Goal: Find specific page/section: Find specific page/section

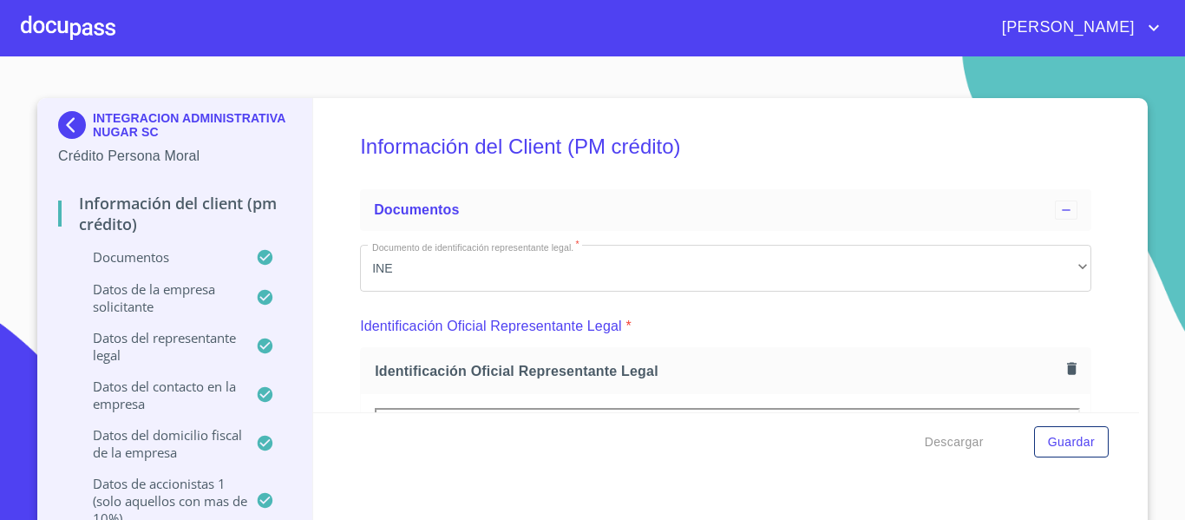
click at [68, 134] on img at bounding box center [75, 125] width 35 height 28
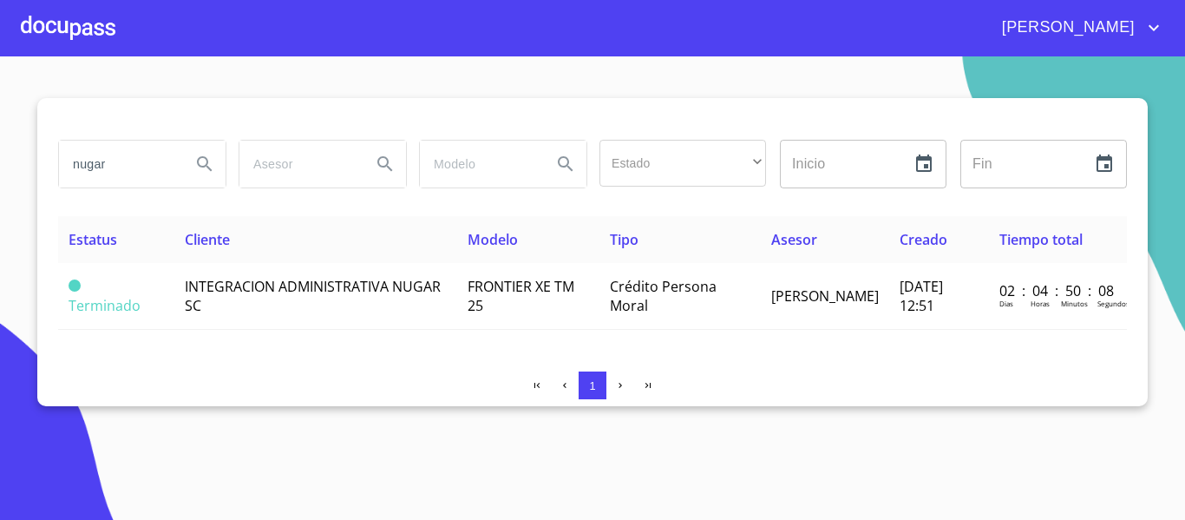
click at [118, 177] on input "nugar" at bounding box center [118, 164] width 118 height 47
type input "n"
type input "ARRENDA OCCIDENTAL"
click at [204, 166] on icon "Search" at bounding box center [204, 163] width 15 height 15
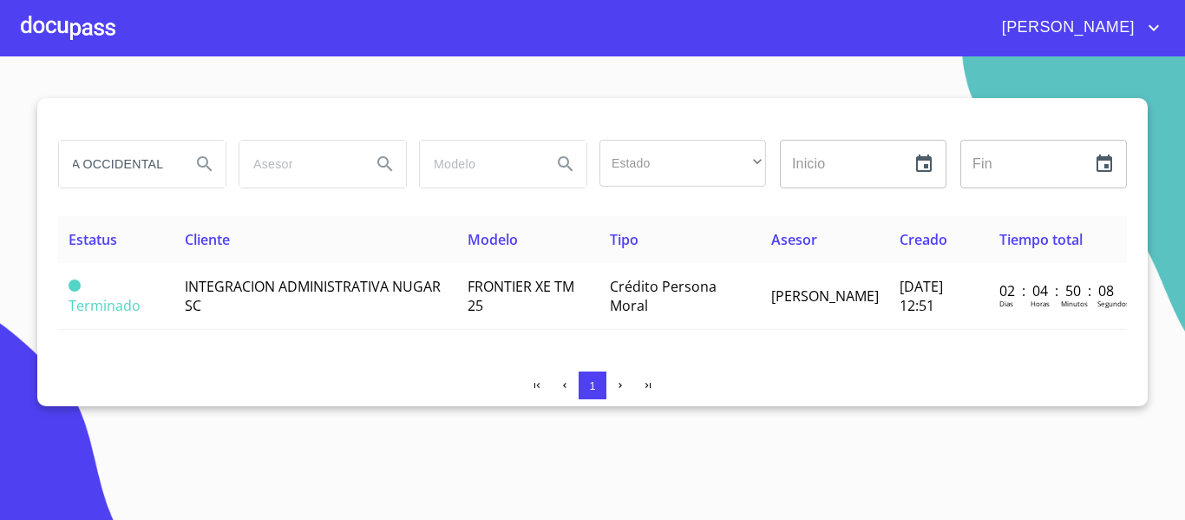
scroll to position [0, 0]
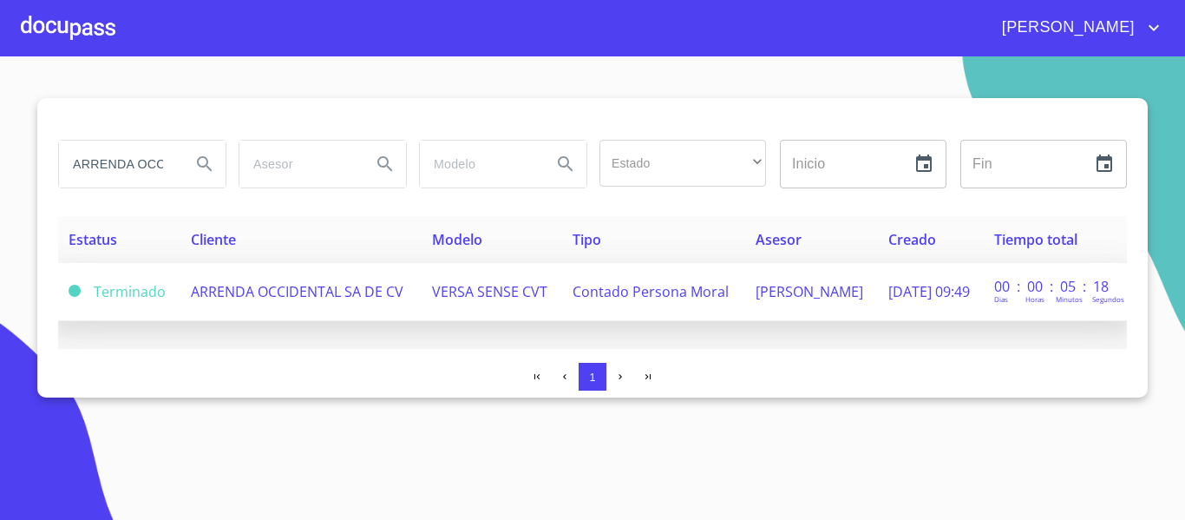
click at [792, 294] on span "[PERSON_NAME]" at bounding box center [810, 291] width 108 height 19
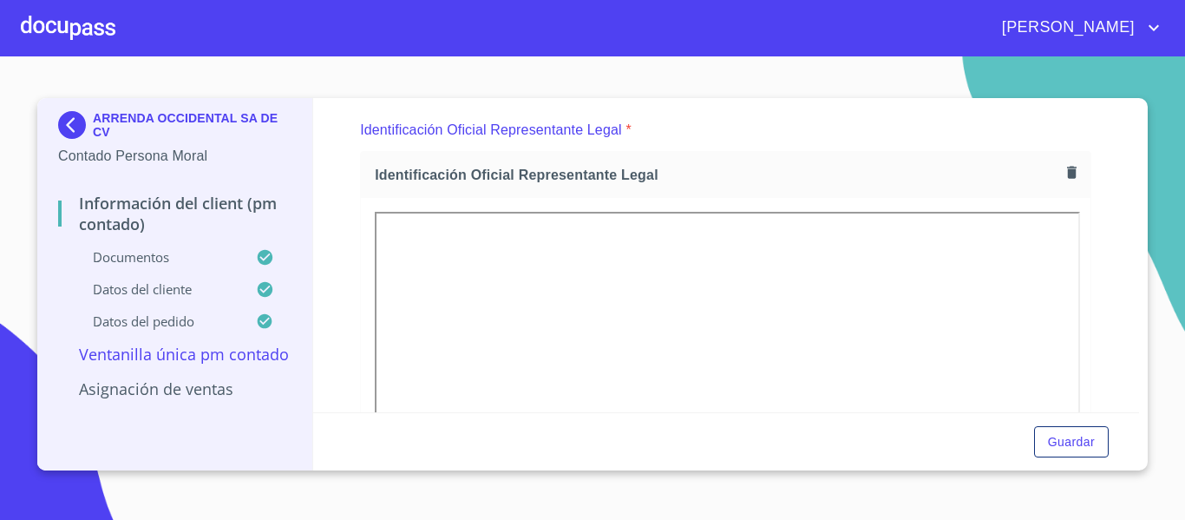
scroll to position [260, 0]
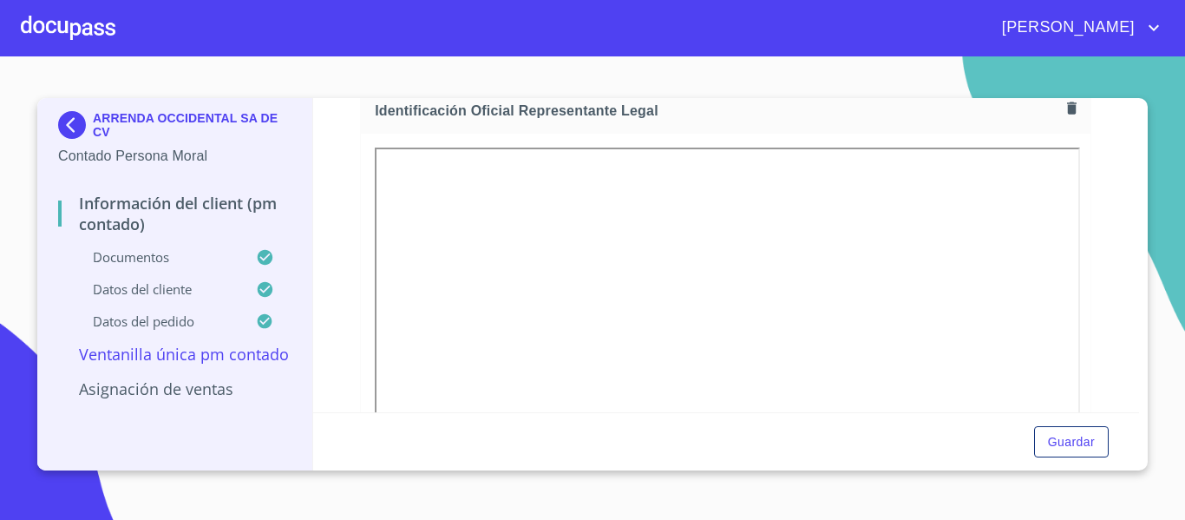
click at [1124, 405] on div "Información del Client (PM contado) Documentos Documento de identificación repr…" at bounding box center [726, 255] width 827 height 314
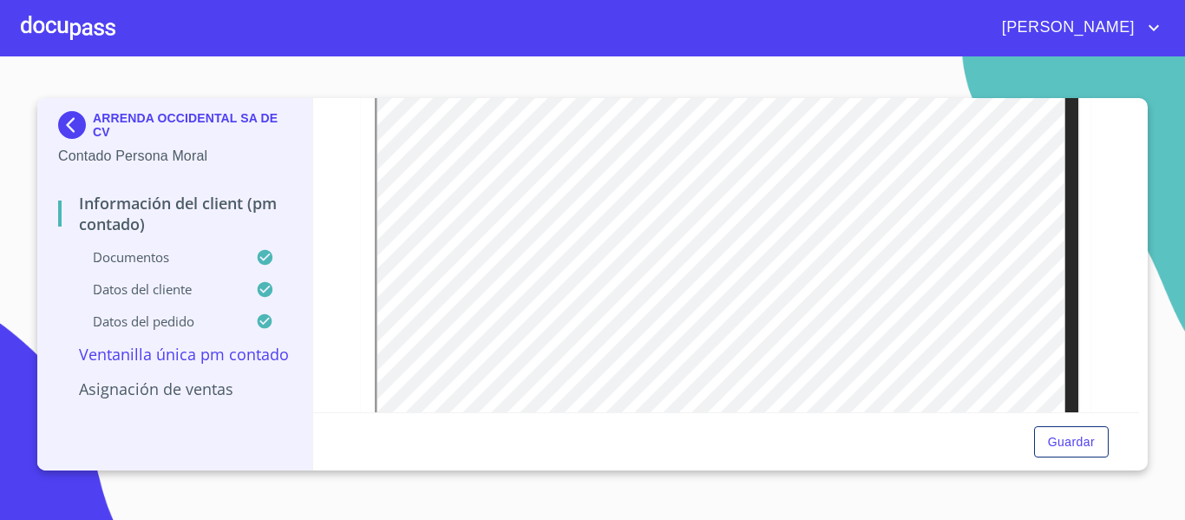
scroll to position [2606, 0]
click at [1139, 104] on div "ARRENDA OCCIDENTAL SA DE CV Contado Persona Moral Información del Client (PM co…" at bounding box center [592, 284] width 1111 height 372
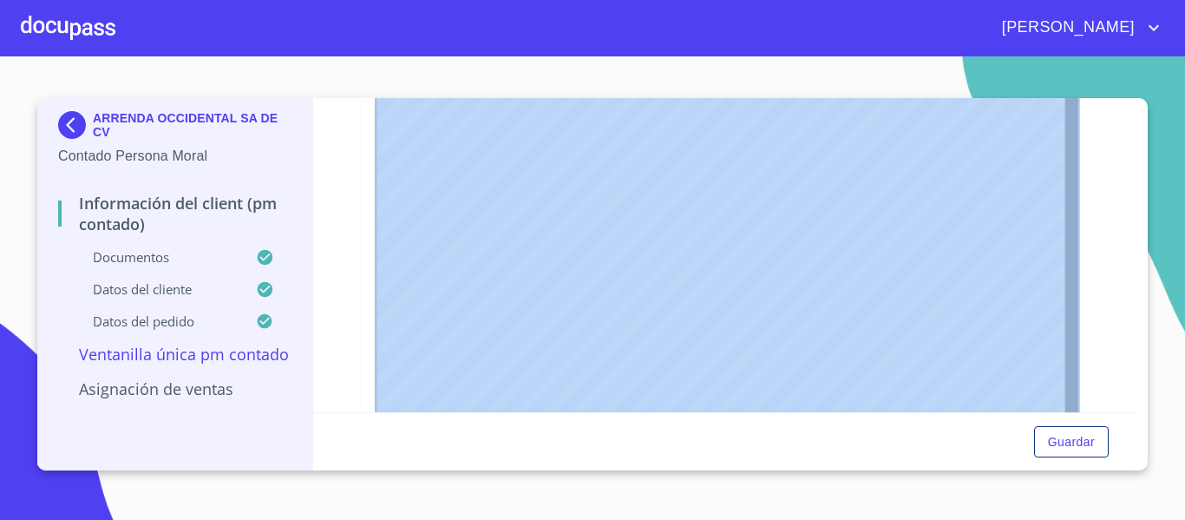
click at [1139, 104] on div "ARRENDA OCCIDENTAL SA DE CV Contado Persona Moral Información del Client (PM co…" at bounding box center [592, 284] width 1111 height 372
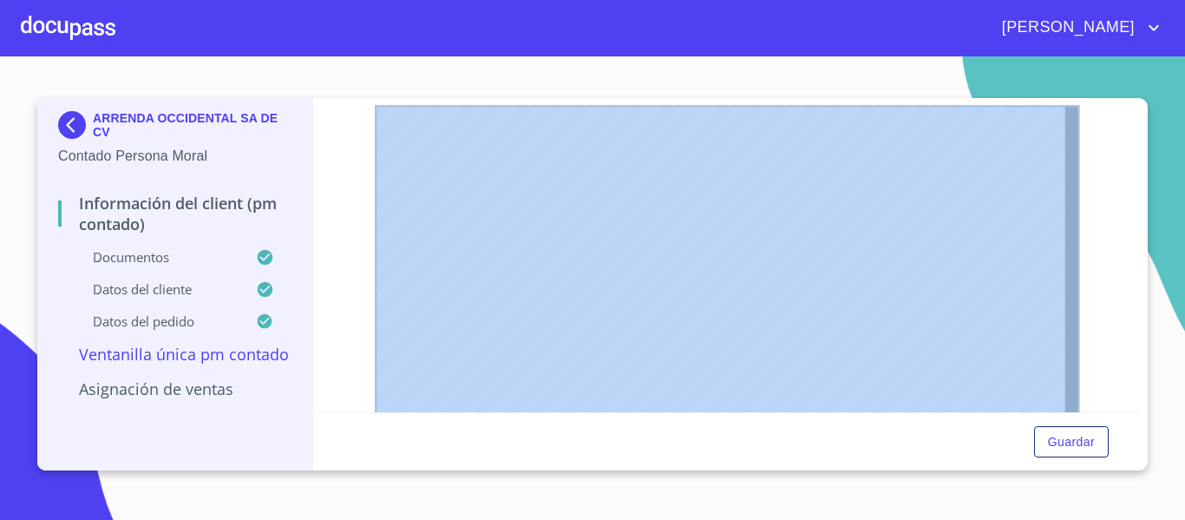
scroll to position [2537, 0]
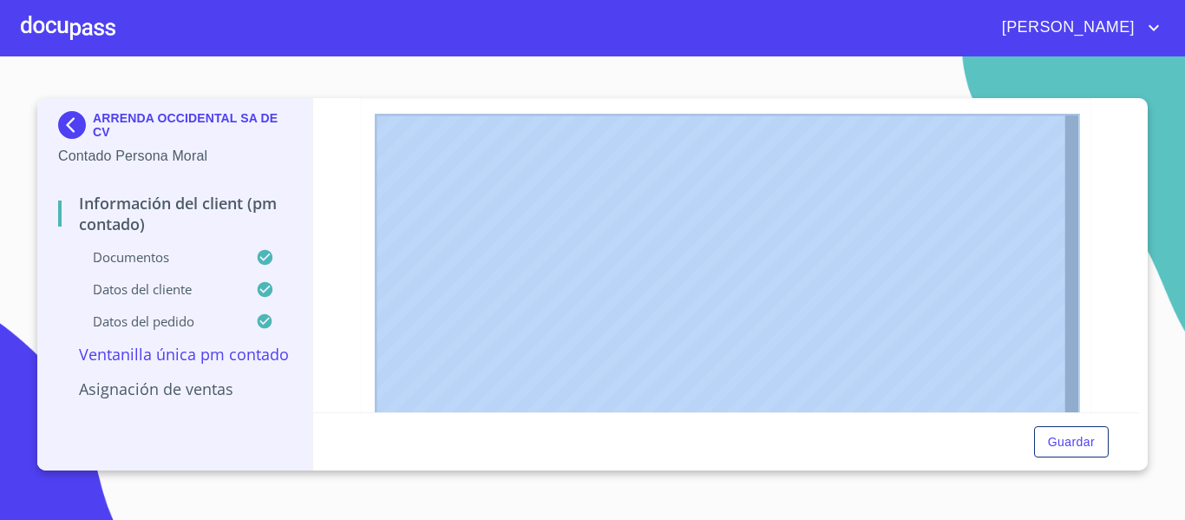
click at [69, 124] on img at bounding box center [75, 125] width 35 height 28
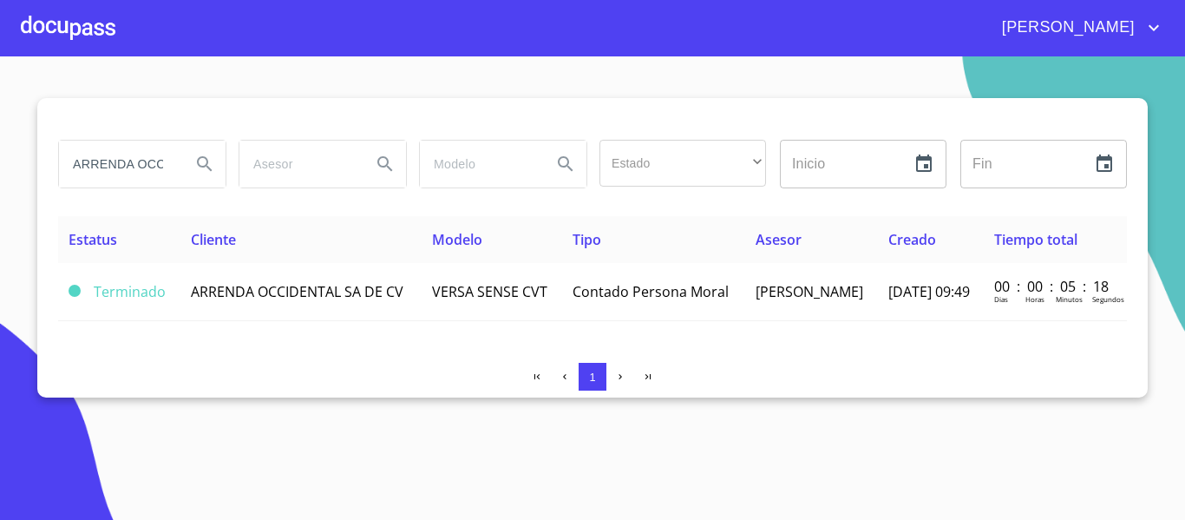
click at [143, 156] on input "ARRENDA OCCIDENTAL" at bounding box center [118, 164] width 118 height 47
type input "A"
click at [200, 161] on icon "Search" at bounding box center [204, 164] width 21 height 21
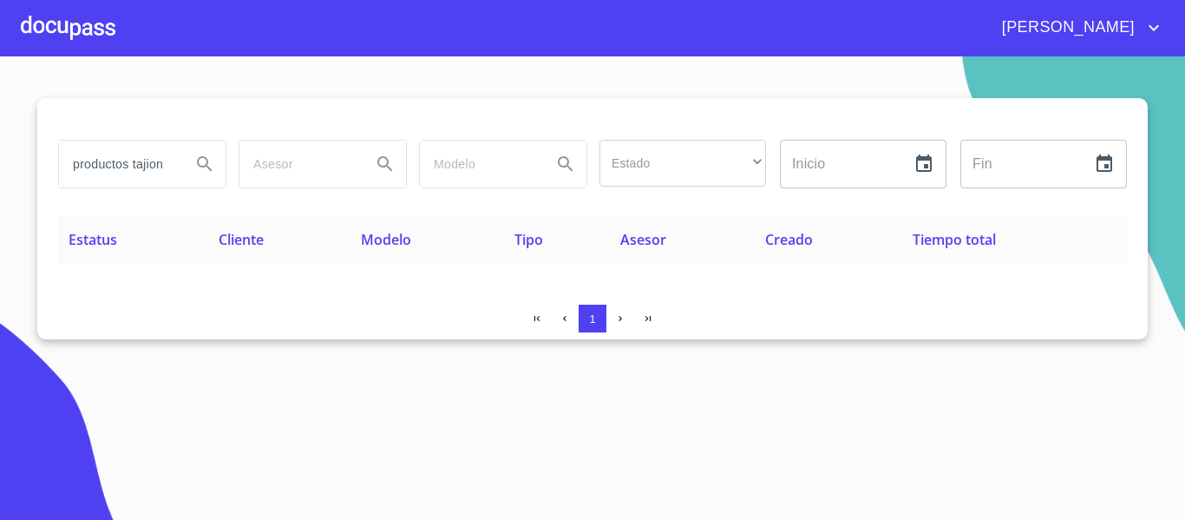
click at [155, 168] on input "productos tajion" at bounding box center [118, 164] width 118 height 47
click at [200, 164] on icon "Search" at bounding box center [204, 164] width 21 height 21
click at [173, 167] on input "productos tajin" at bounding box center [118, 164] width 118 height 47
type input "p"
